Goal: Download file/media

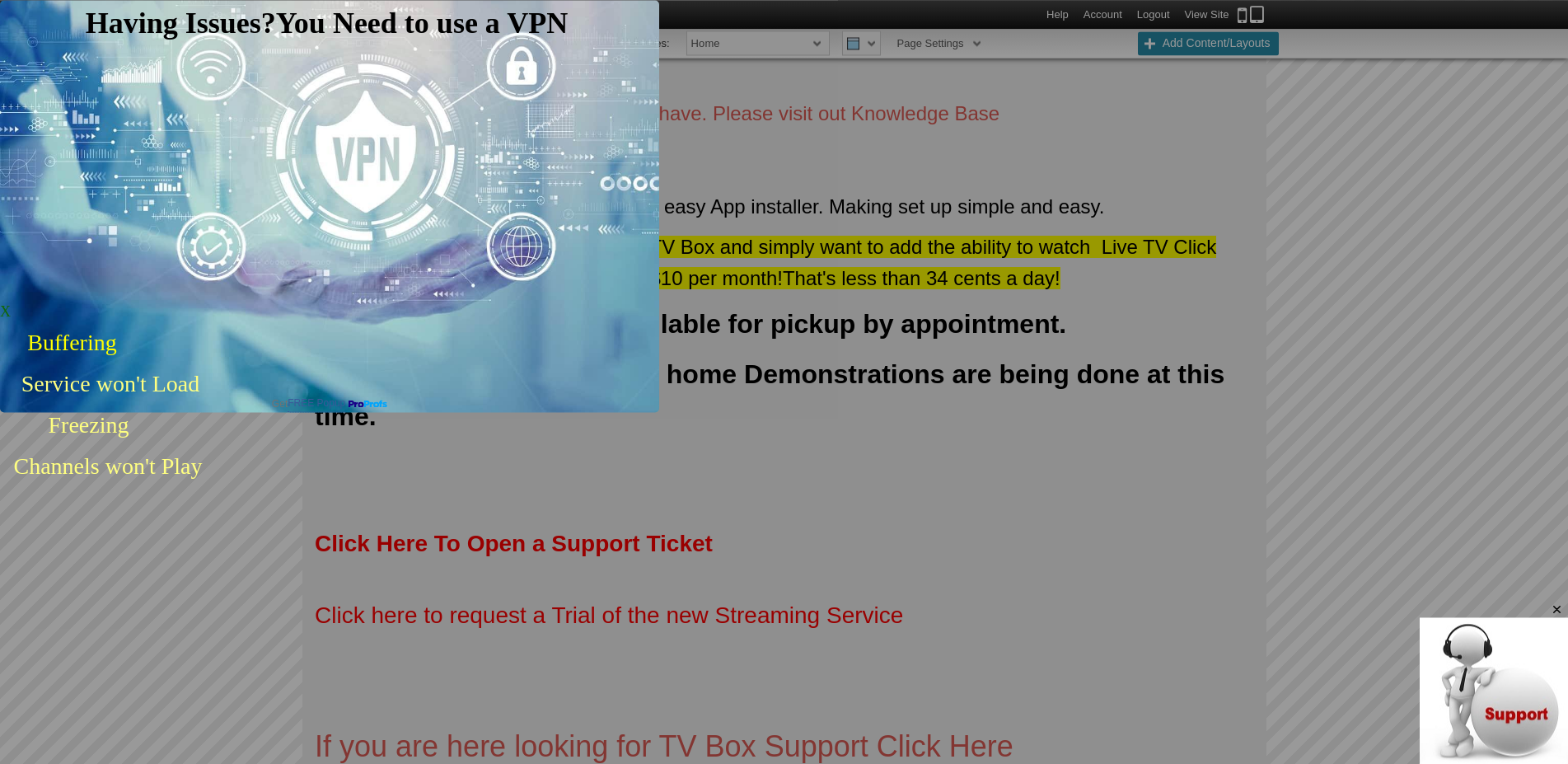
scroll to position [941, 0]
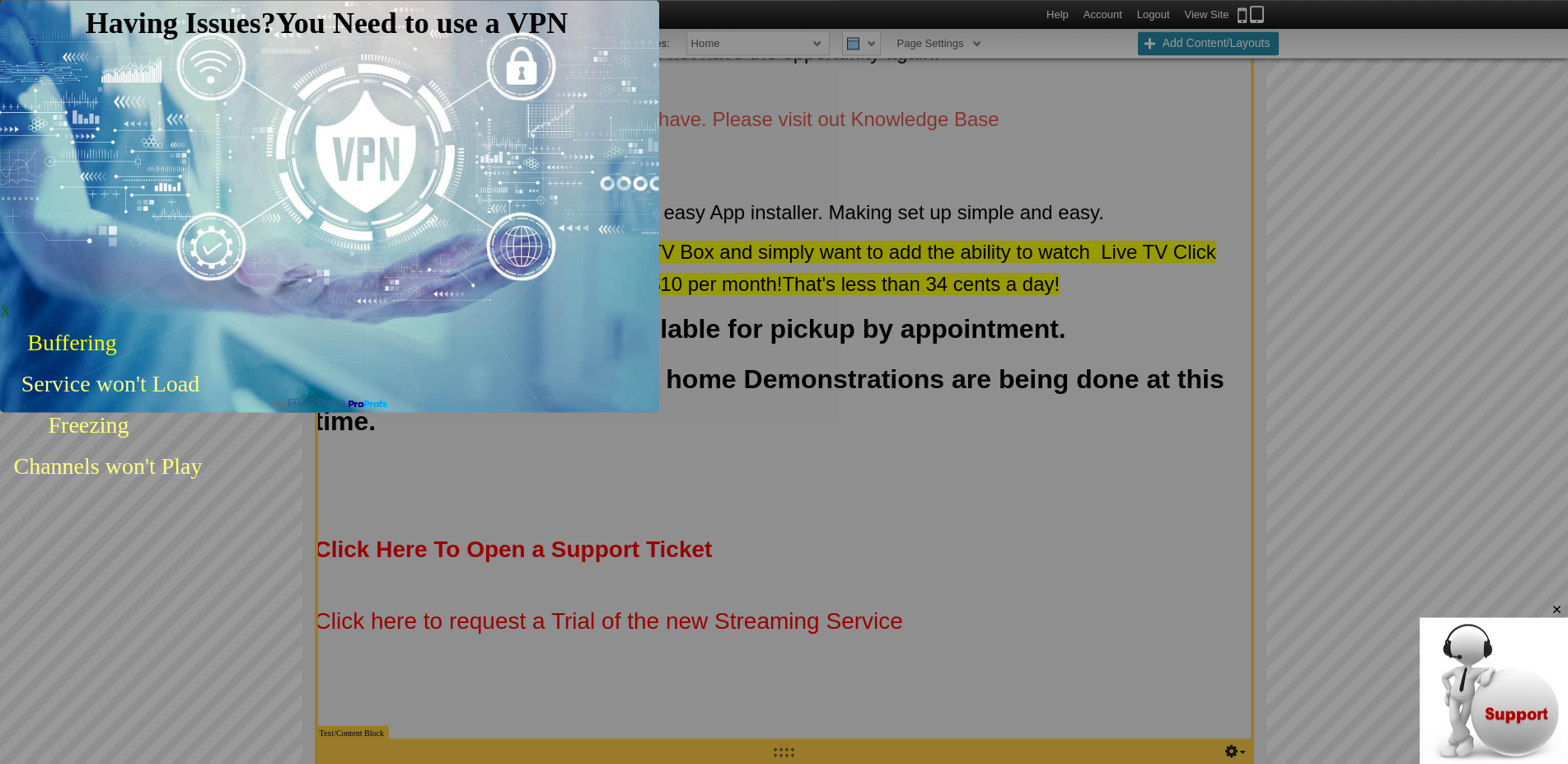
click at [10, 303] on span "X" at bounding box center [5, 312] width 10 height 17
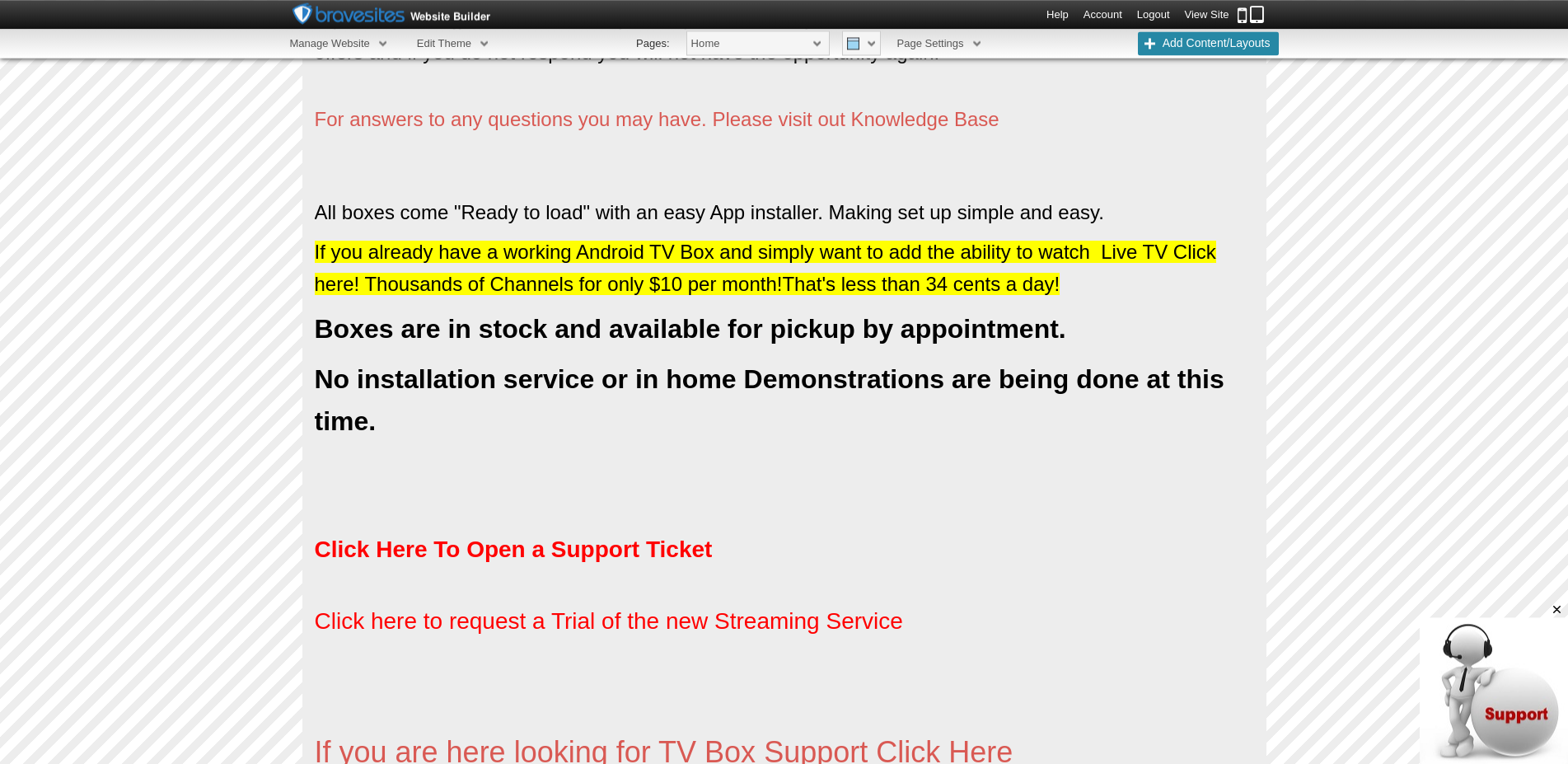
click at [1205, 12] on link "View Site" at bounding box center [1207, 14] width 45 height 12
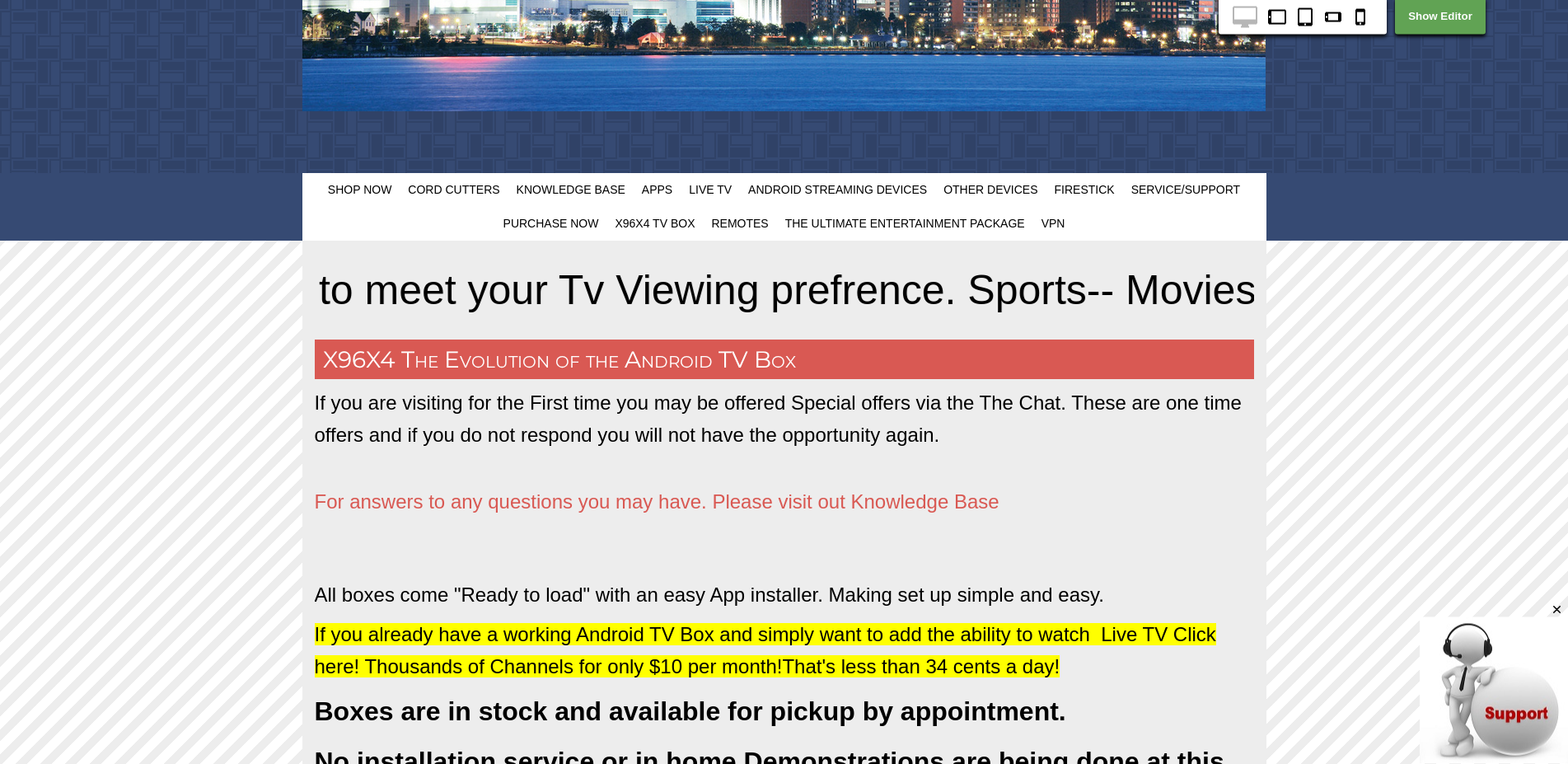
scroll to position [507, 0]
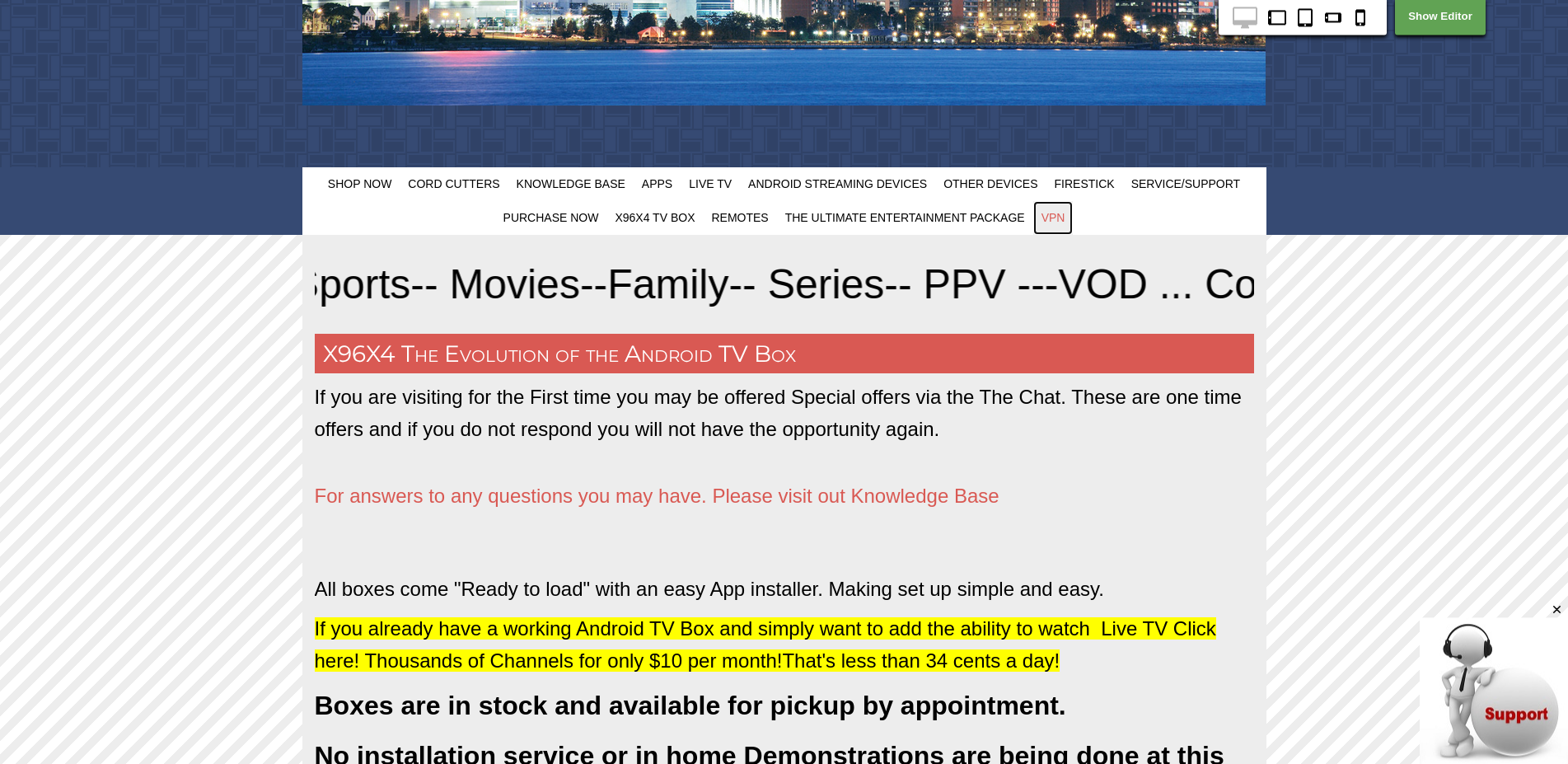
click at [1054, 217] on span "VPN" at bounding box center [1053, 217] width 24 height 13
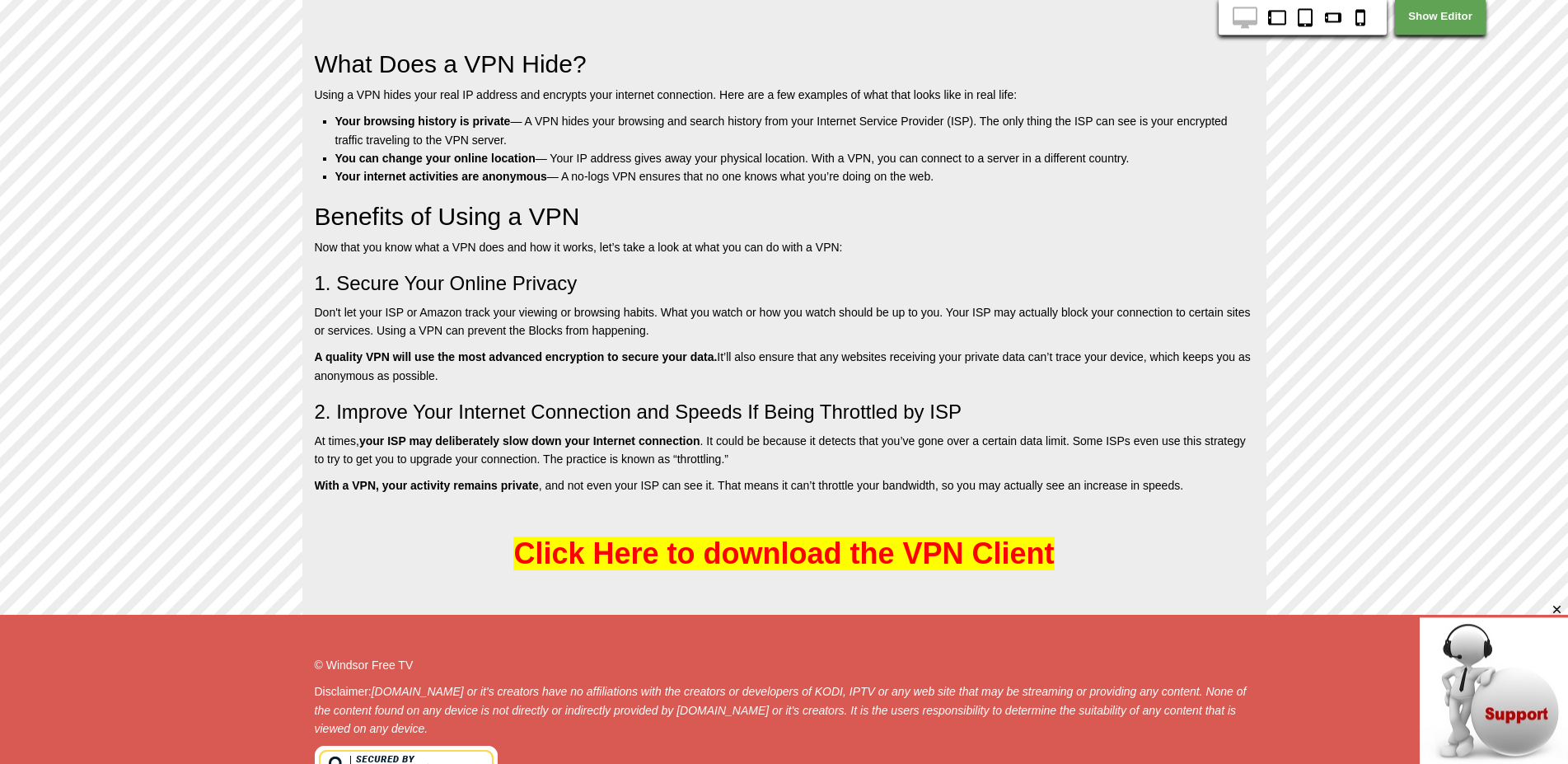
scroll to position [1619, 0]
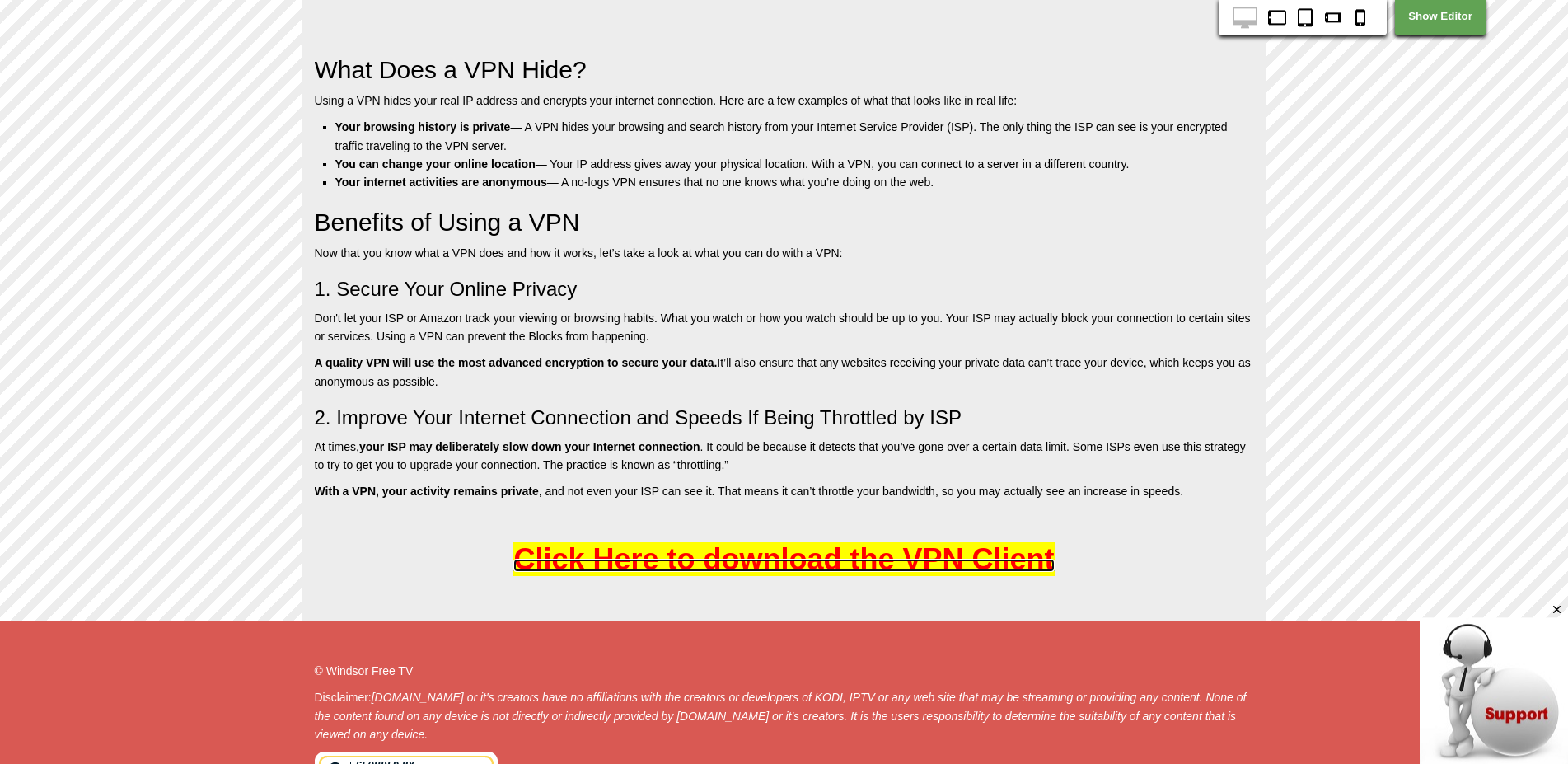
click at [854, 561] on span "Click Here to download the VPN Client" at bounding box center [783, 559] width 540 height 34
